Goal: Transaction & Acquisition: Purchase product/service

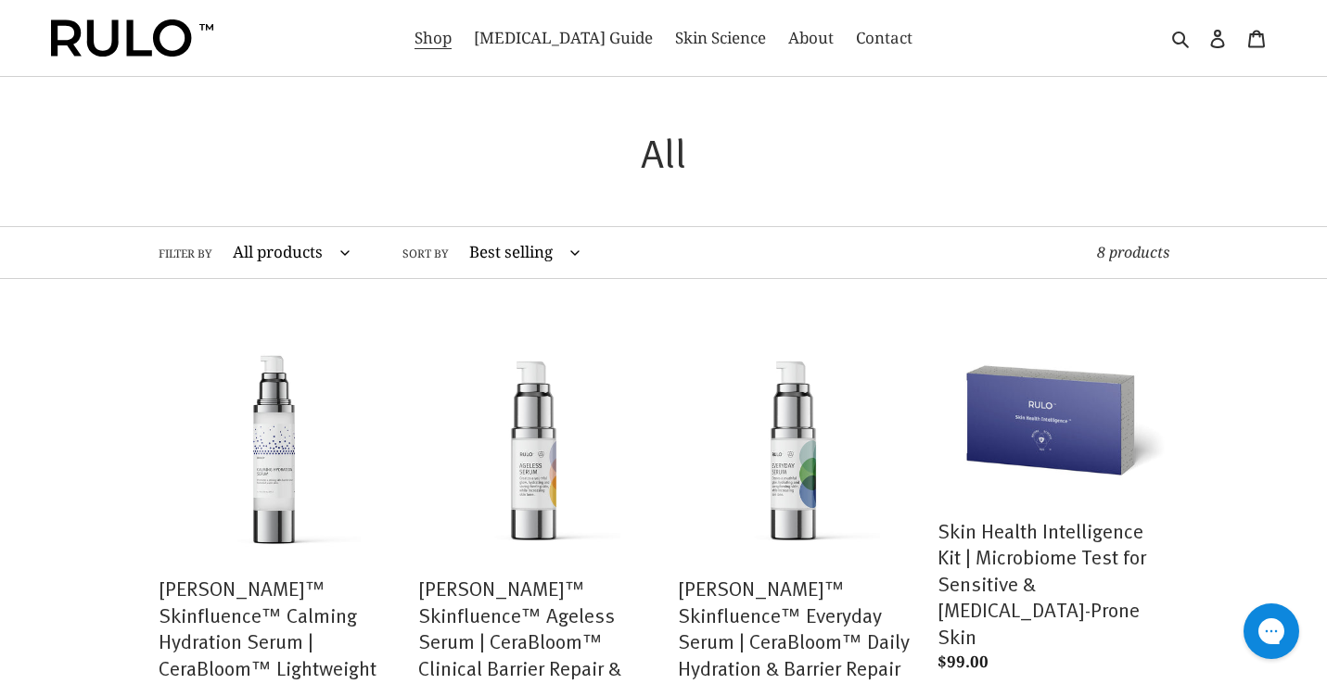
click at [176, 35] on img at bounding box center [132, 37] width 162 height 37
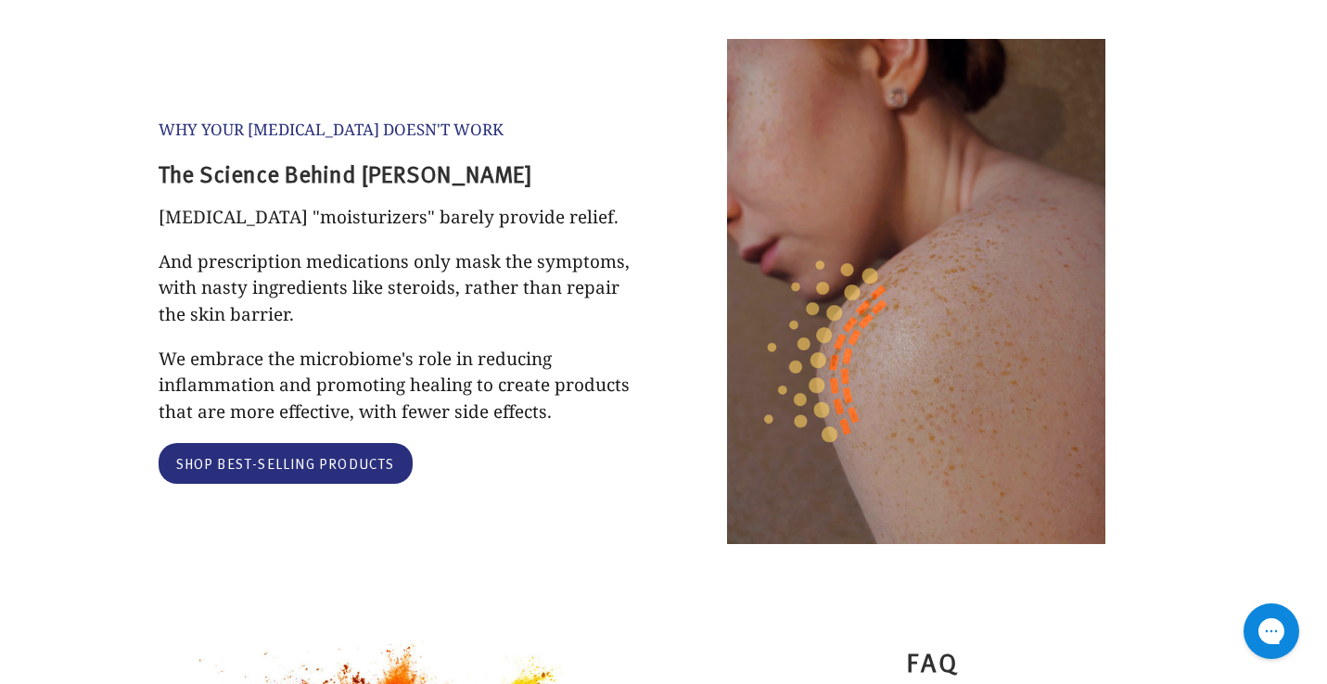
scroll to position [1810, 0]
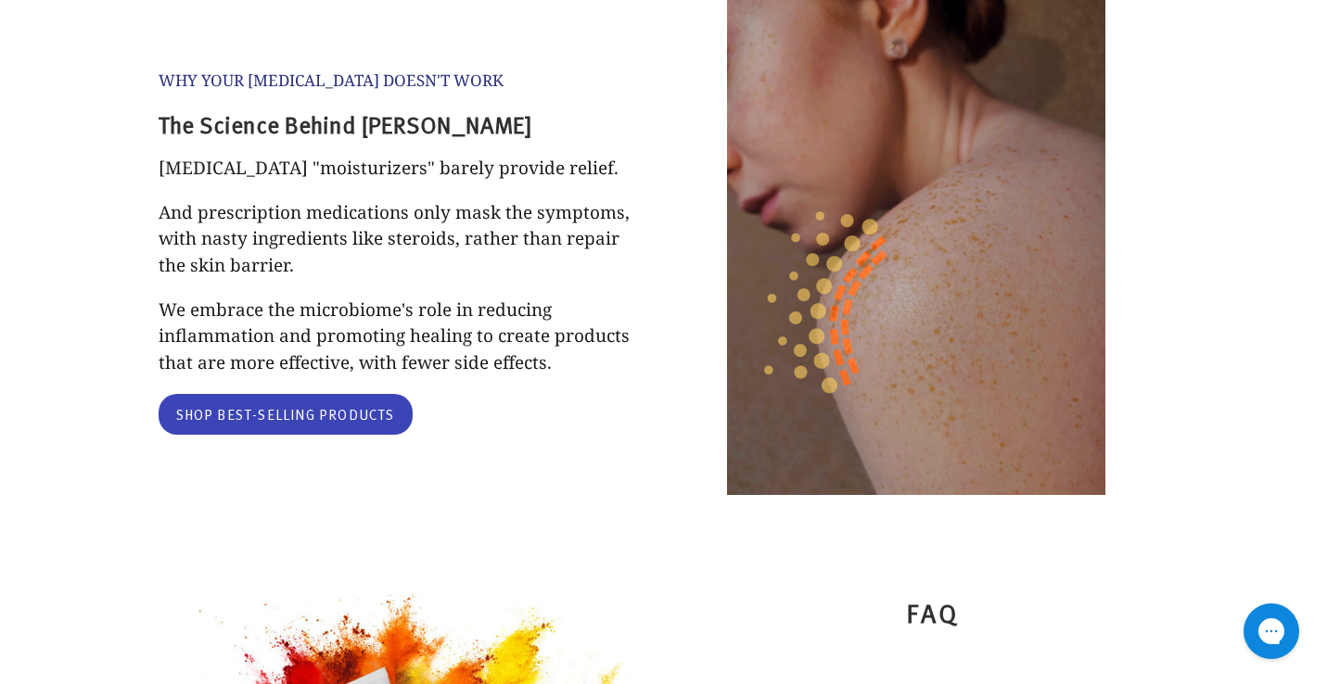
click at [345, 394] on link "Shop Best-Selling Products" at bounding box center [286, 415] width 254 height 42
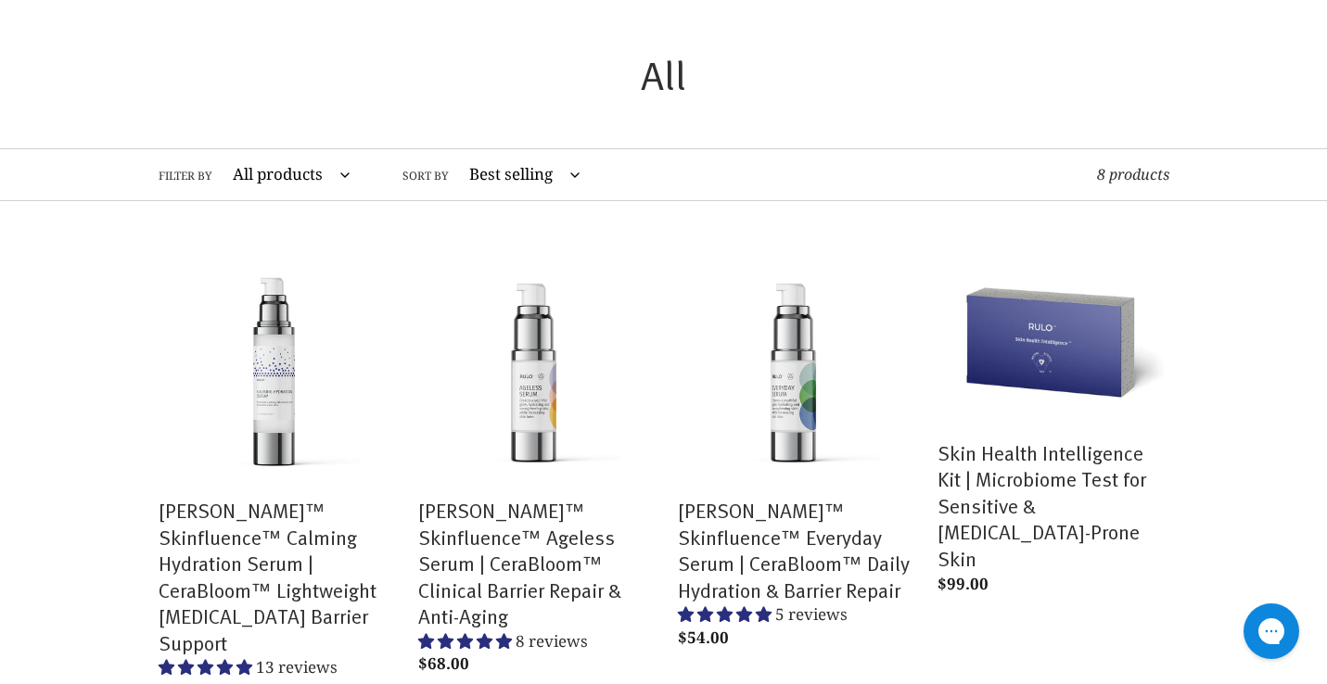
scroll to position [77, 0]
